Goal: Information Seeking & Learning: Learn about a topic

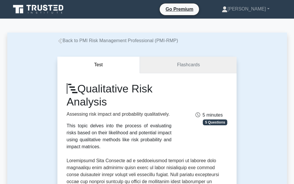
drag, startPoint x: 196, startPoint y: 72, endPoint x: 207, endPoint y: 80, distance: 14.2
click at [196, 72] on link "Flashcards" at bounding box center [188, 65] width 97 height 17
click at [191, 66] on link "Flashcards" at bounding box center [188, 65] width 97 height 17
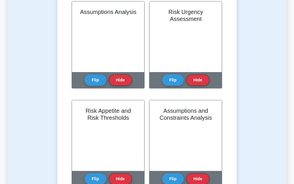
scroll to position [233, 0]
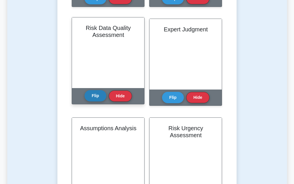
click at [95, 94] on button "Flip" at bounding box center [96, 95] width 22 height 11
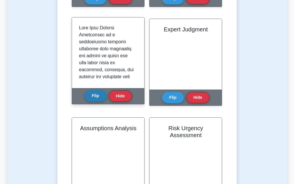
click at [96, 93] on button "Flip" at bounding box center [96, 95] width 22 height 11
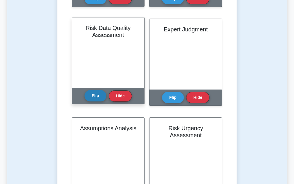
click at [97, 95] on button "Flip" at bounding box center [96, 95] width 22 height 11
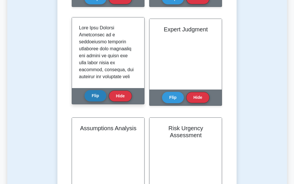
click at [96, 96] on button "Flip" at bounding box center [96, 95] width 22 height 11
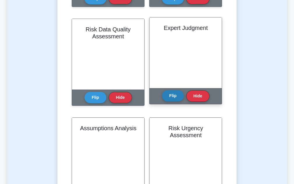
click at [172, 95] on button "Flip" at bounding box center [173, 95] width 22 height 11
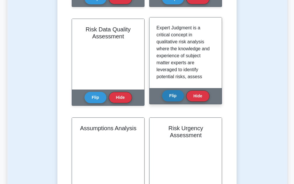
click at [176, 98] on button "Flip" at bounding box center [173, 95] width 22 height 11
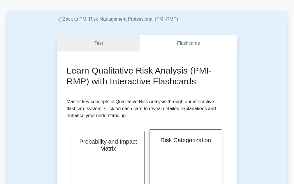
scroll to position [0, 0]
